Goal: Use online tool/utility: Utilize a website feature to perform a specific function

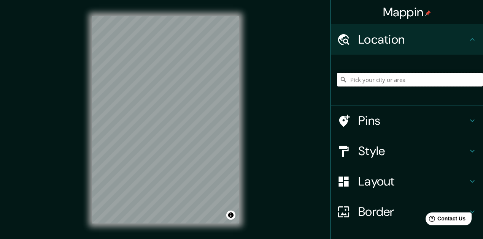
click at [433, 82] on input "Pick your city or area" at bounding box center [410, 80] width 146 height 14
type input "[GEOGRAPHIC_DATA], [PERSON_NAME][GEOGRAPHIC_DATA], [GEOGRAPHIC_DATA]"
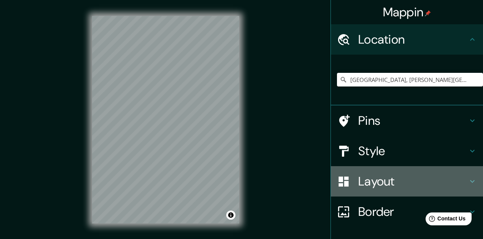
click at [401, 183] on h4 "Layout" at bounding box center [412, 181] width 109 height 15
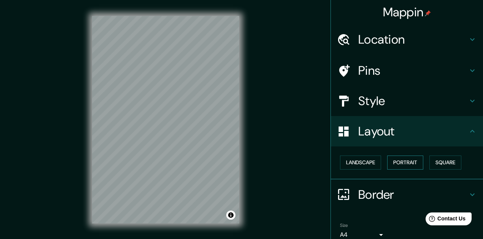
click at [402, 165] on button "Portrait" at bounding box center [405, 163] width 36 height 14
click at [362, 165] on button "Landscape" at bounding box center [360, 163] width 41 height 14
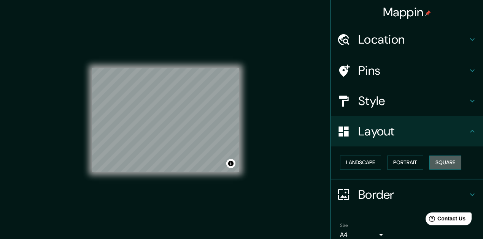
click at [439, 165] on button "Square" at bounding box center [445, 163] width 32 height 14
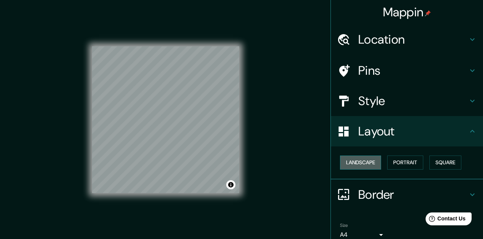
click at [365, 162] on button "Landscape" at bounding box center [360, 163] width 41 height 14
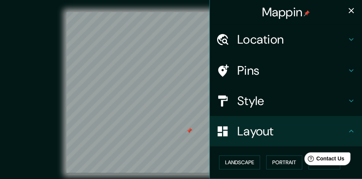
click at [349, 10] on icon "button" at bounding box center [351, 10] width 5 height 5
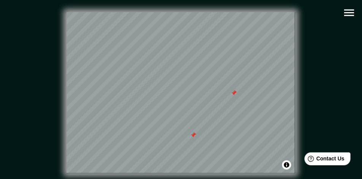
click at [194, 135] on div at bounding box center [193, 135] width 6 height 6
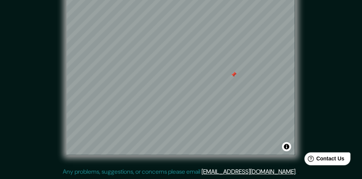
scroll to position [19, 0]
click at [306, 60] on div "© Mapbox © OpenStreetMap Improve this map" at bounding box center [181, 75] width 326 height 162
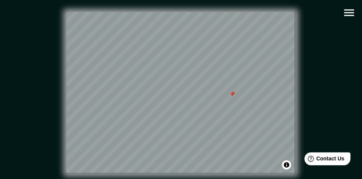
click at [358, 47] on div "Mappin Location [GEOGRAPHIC_DATA], [PERSON_NAME][GEOGRAPHIC_DATA], [GEOGRAPHIC_…" at bounding box center [181, 99] width 362 height 198
click at [352, 47] on div "© Mapbox © OpenStreetMap Improve this map" at bounding box center [181, 93] width 350 height 186
